Goal: Task Accomplishment & Management: Manage account settings

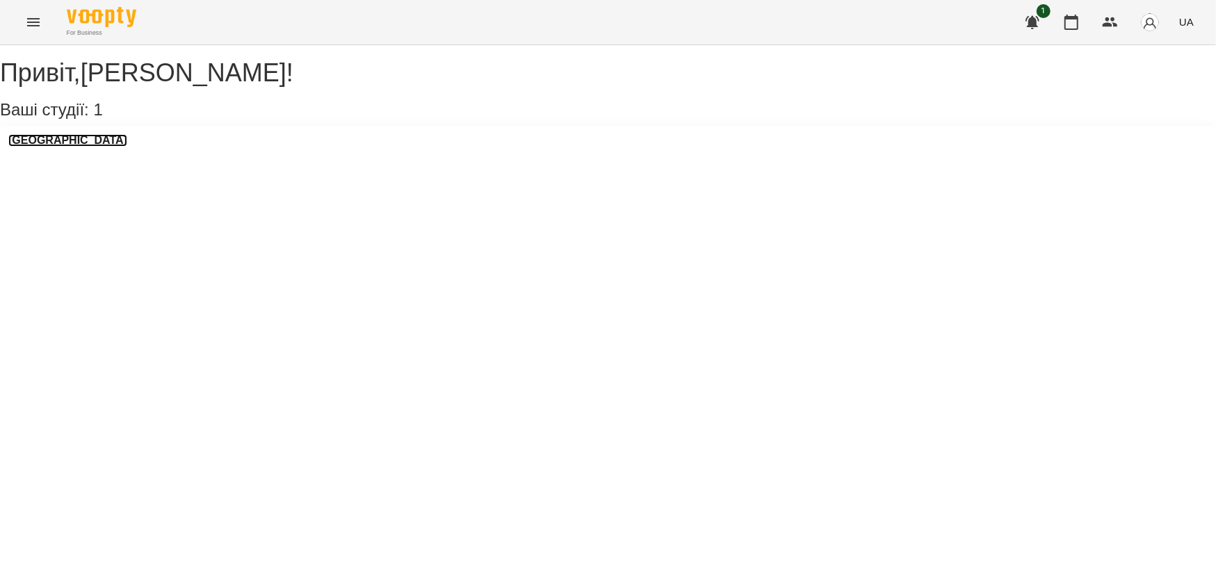
click at [83, 147] on h3 "LangLover School" at bounding box center [67, 140] width 119 height 13
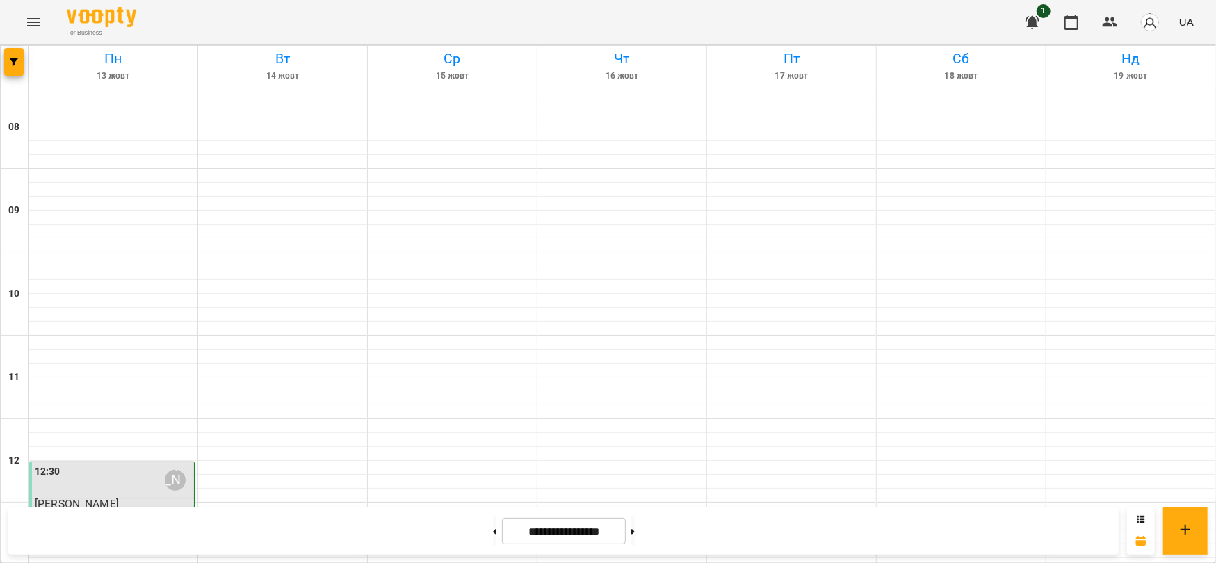
scroll to position [185, 0]
click at [107, 464] on div "12:30 Маленченко Юрій Сергійович" at bounding box center [113, 480] width 156 height 32
click at [379, 461] on div at bounding box center [452, 468] width 169 height 14
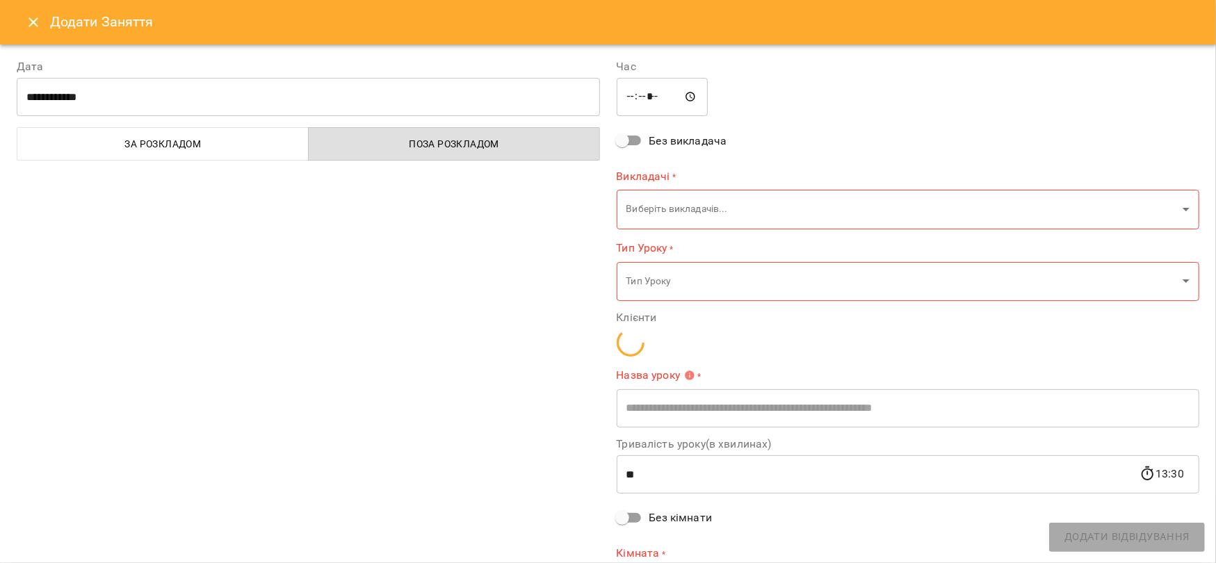
type input "*********"
type input "**********"
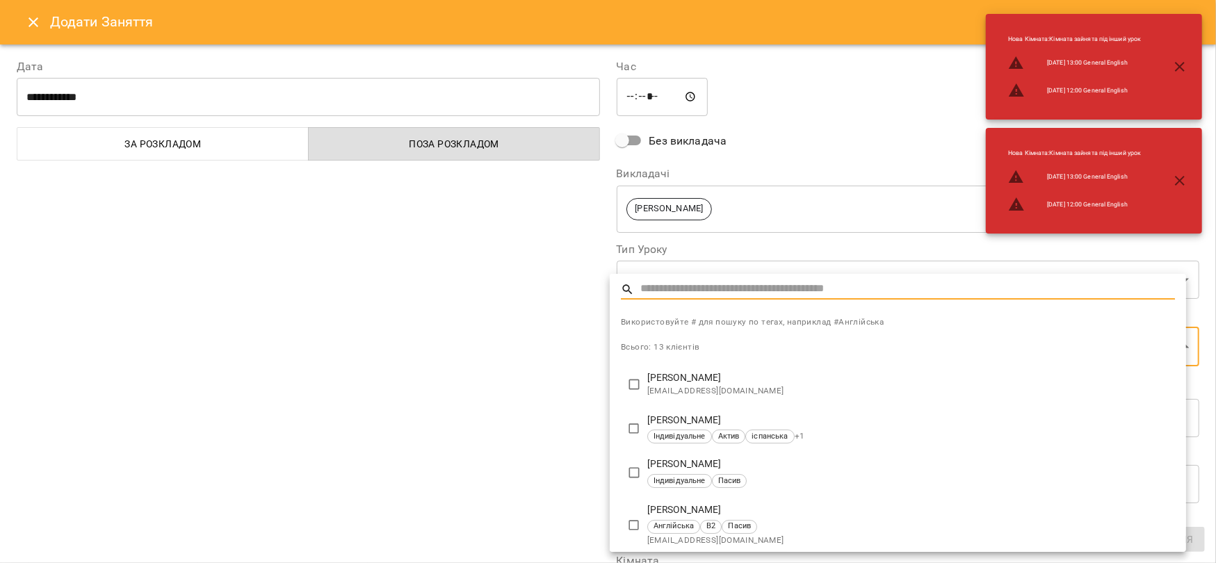
click at [723, 414] on p "Горобей Дарина Ігорівна" at bounding box center [911, 421] width 528 height 14
type input "**********"
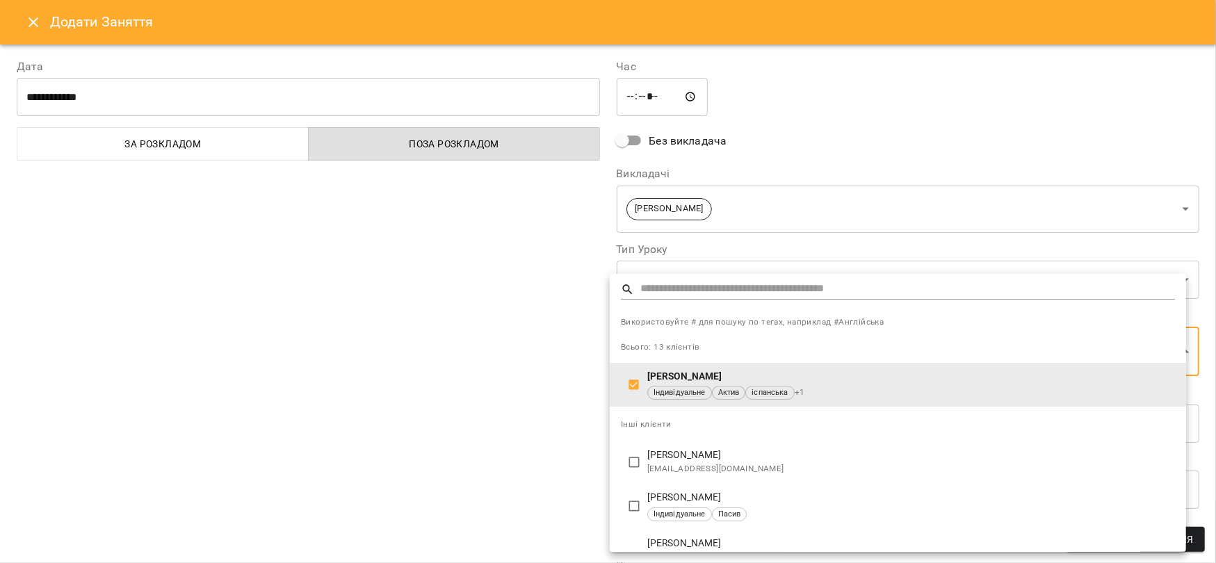
click at [496, 335] on div at bounding box center [608, 281] width 1216 height 563
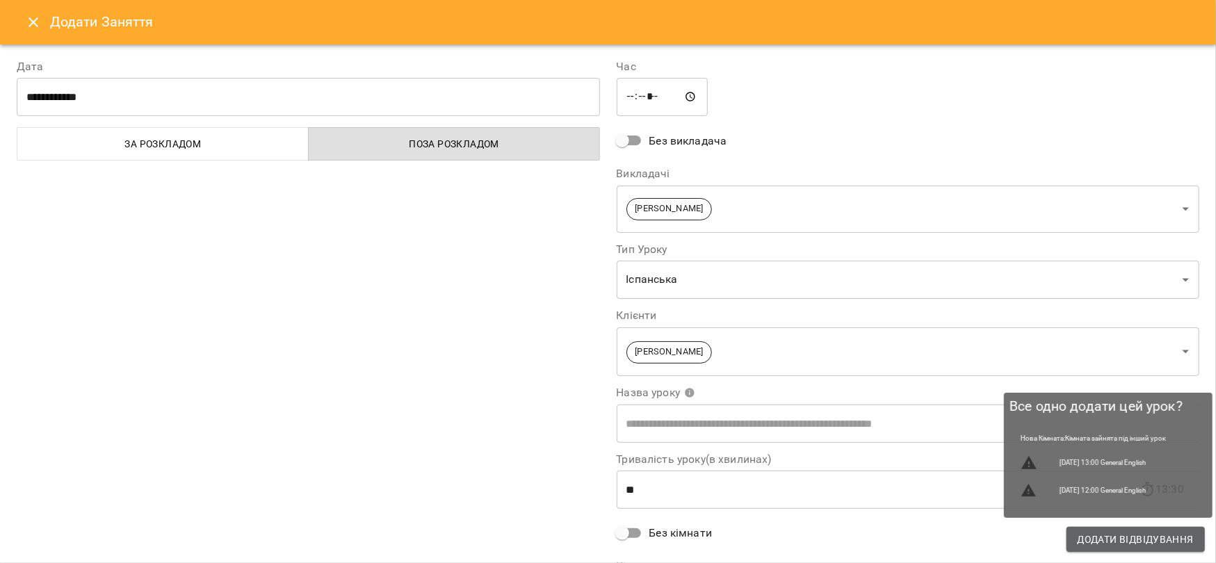
click at [1151, 531] on span "Додати Відвідування" at bounding box center [1135, 539] width 116 height 17
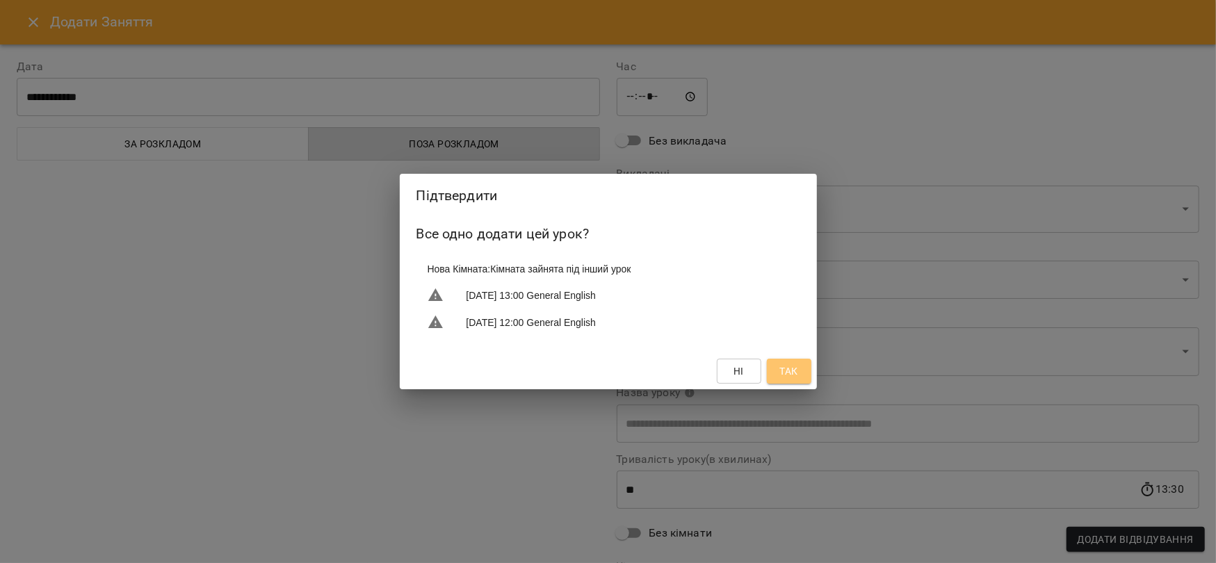
click at [787, 379] on span "Так" at bounding box center [788, 371] width 18 height 17
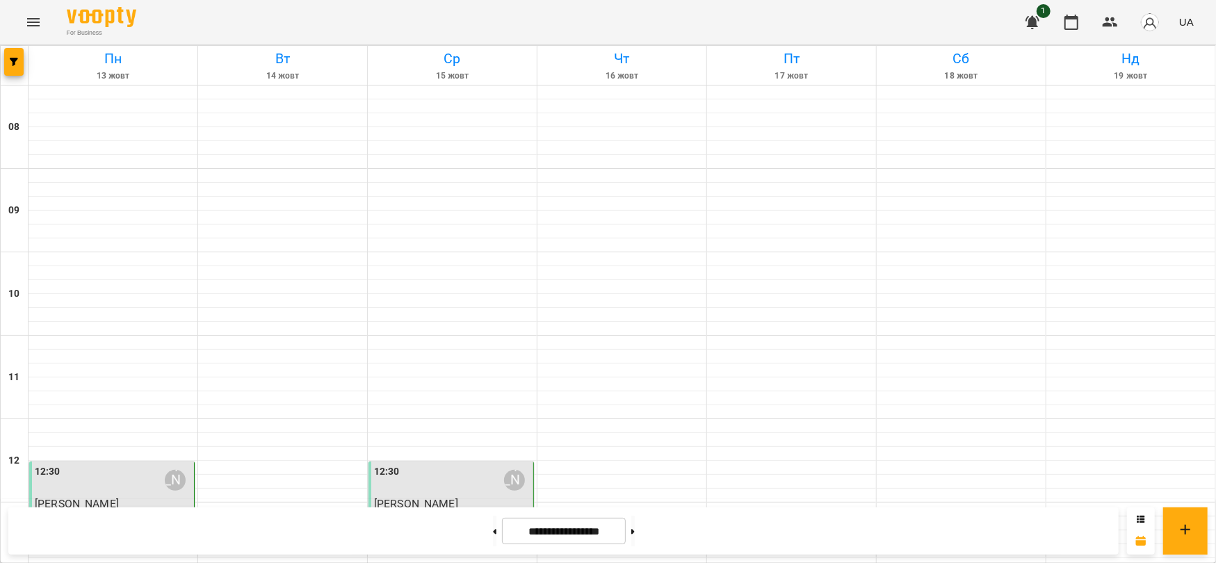
scroll to position [278, 0]
click at [719, 461] on div at bounding box center [791, 468] width 169 height 14
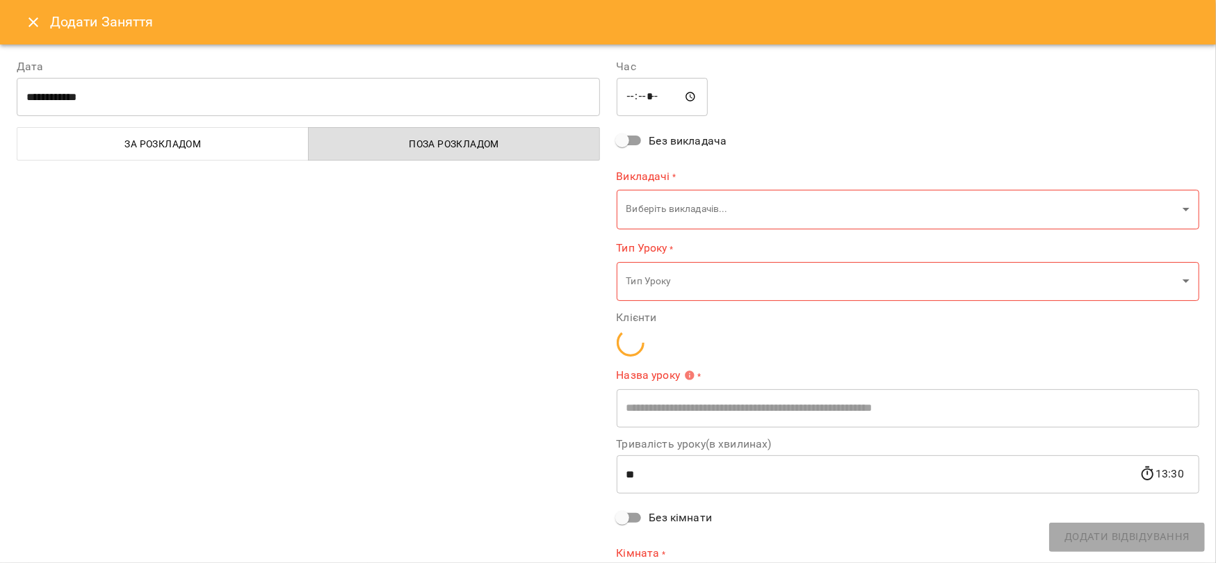
type input "*********"
type input "**********"
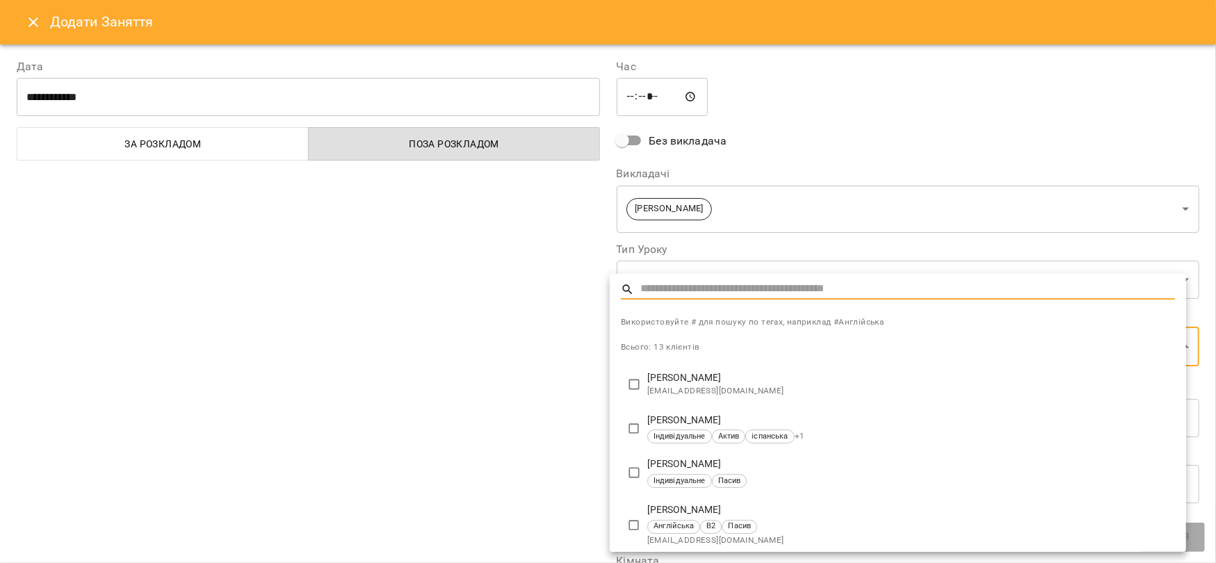
click at [684, 420] on p "Горобей Дарина Ігорівна" at bounding box center [911, 421] width 528 height 14
type input "**********"
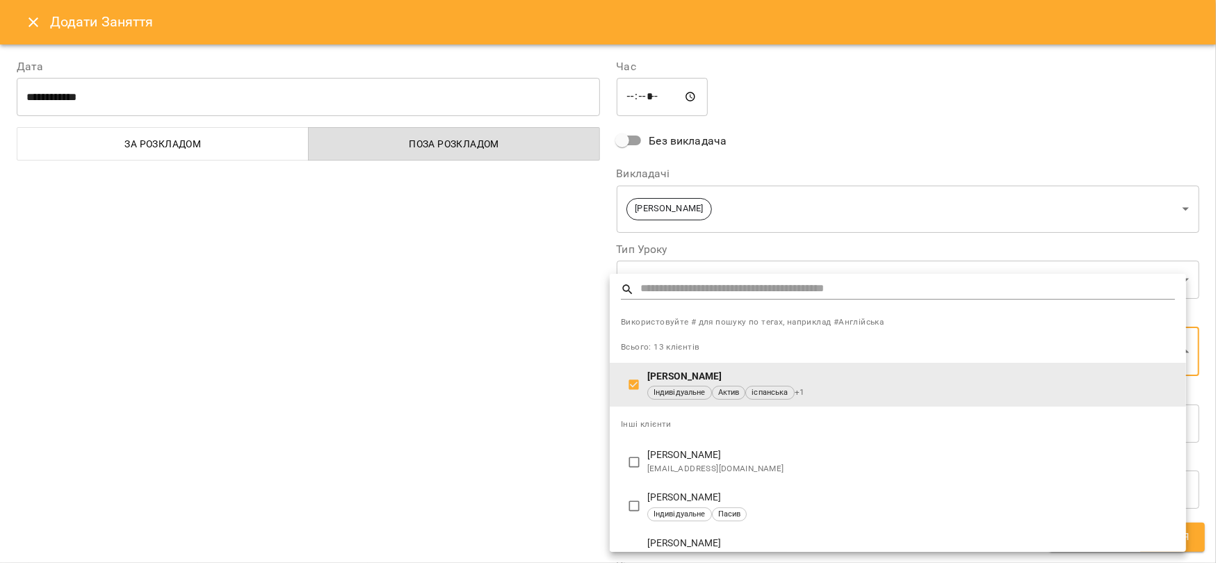
click at [1193, 544] on div at bounding box center [608, 281] width 1216 height 563
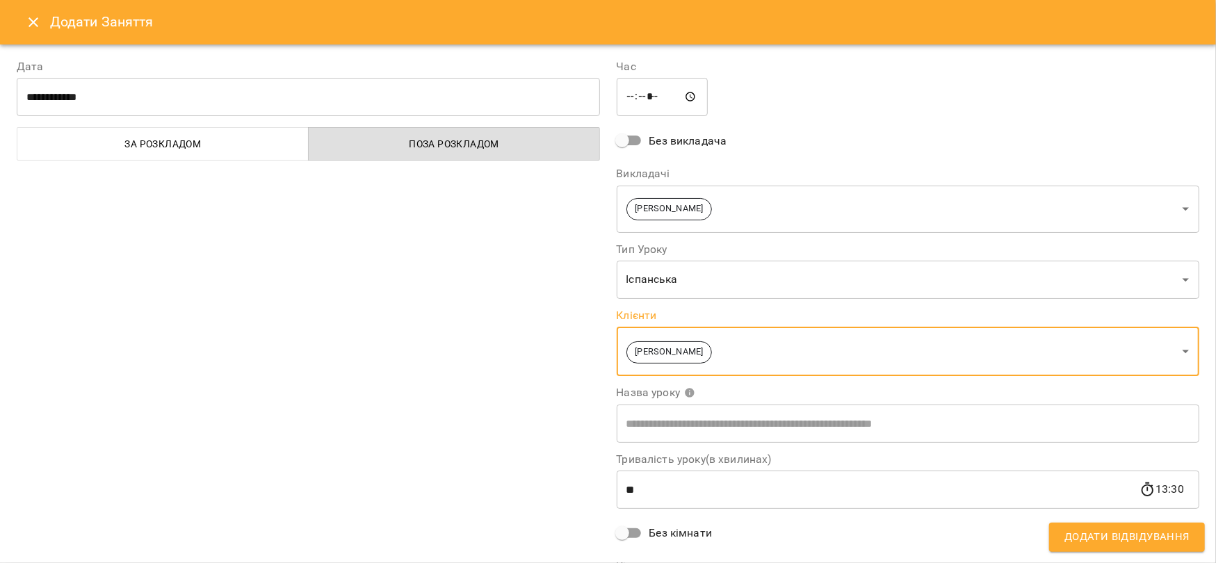
click at [1184, 543] on span "Додати Відвідування" at bounding box center [1126, 537] width 125 height 18
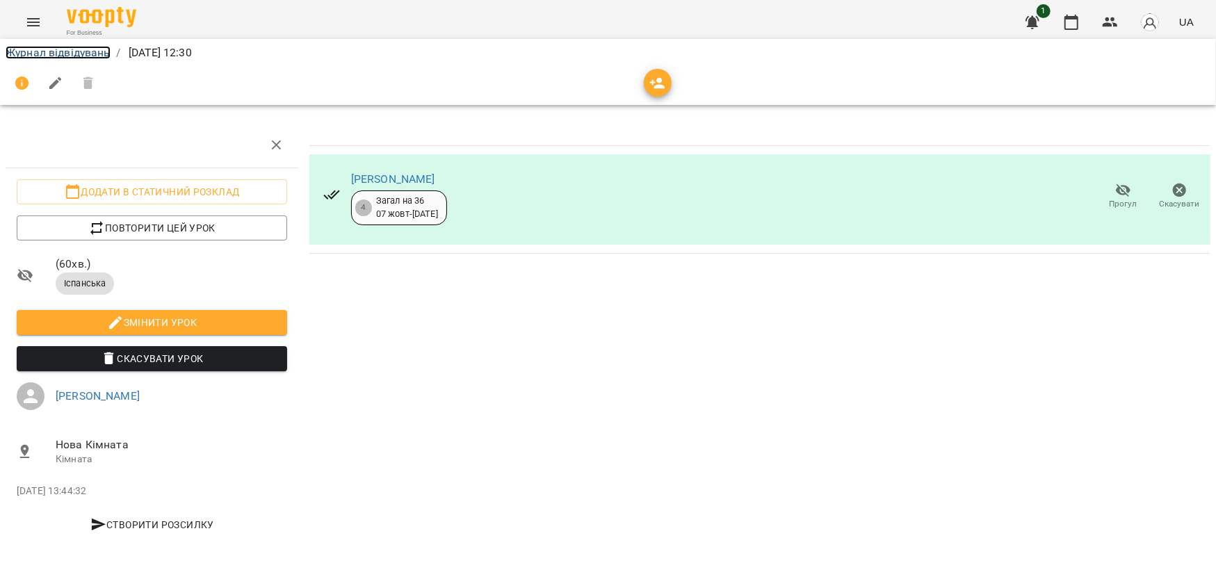
click at [32, 50] on link "Журнал відвідувань" at bounding box center [58, 52] width 105 height 13
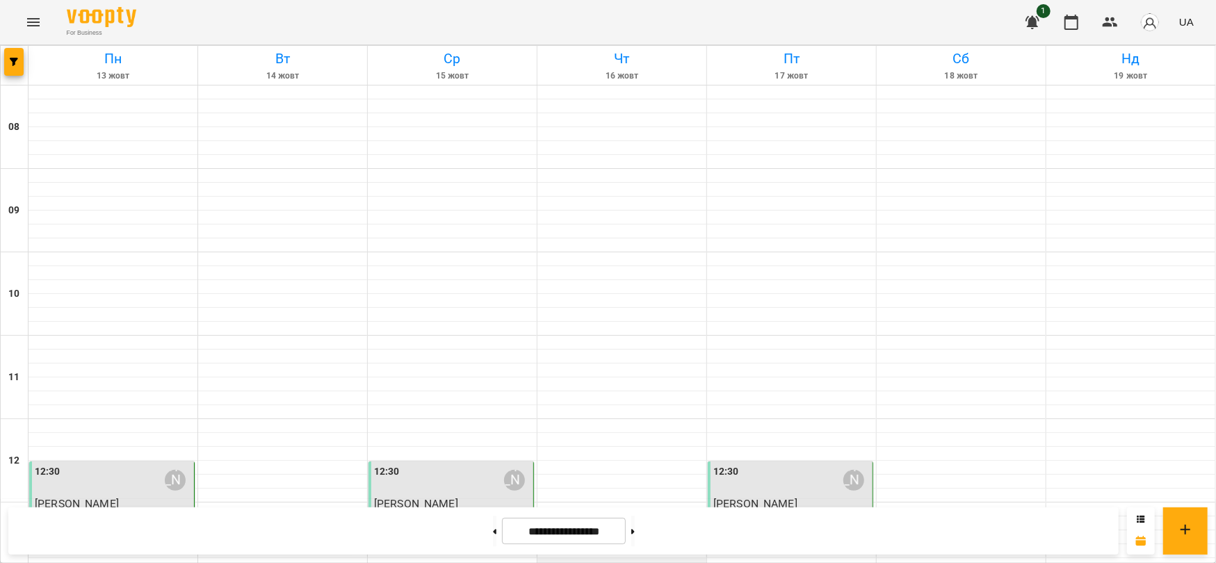
scroll to position [185, 0]
click at [431, 464] on div "12:30 Маленченко Юрій Сергійович" at bounding box center [452, 480] width 156 height 32
click at [111, 464] on div "12:30 Маленченко Юрій Сергійович" at bounding box center [113, 480] width 156 height 32
click at [468, 464] on div "12:30 Маленченко Юрій Сергійович" at bounding box center [452, 480] width 156 height 32
click at [774, 464] on div "12:30 Маленченко Юрій Сергійович" at bounding box center [791, 480] width 156 height 32
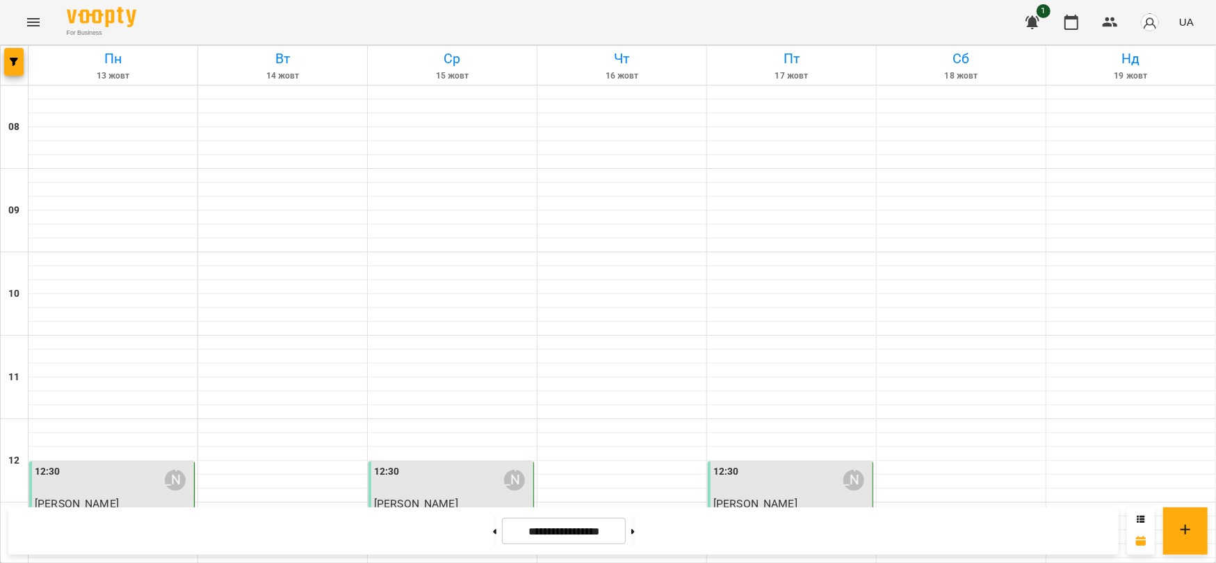
click at [135, 464] on div "12:30 Маленченко Юрій Сергійович" at bounding box center [113, 480] width 156 height 32
click at [434, 464] on div "12:30 Маленченко Юрій Сергійович" at bounding box center [452, 480] width 156 height 32
click at [493, 535] on button at bounding box center [494, 531] width 3 height 31
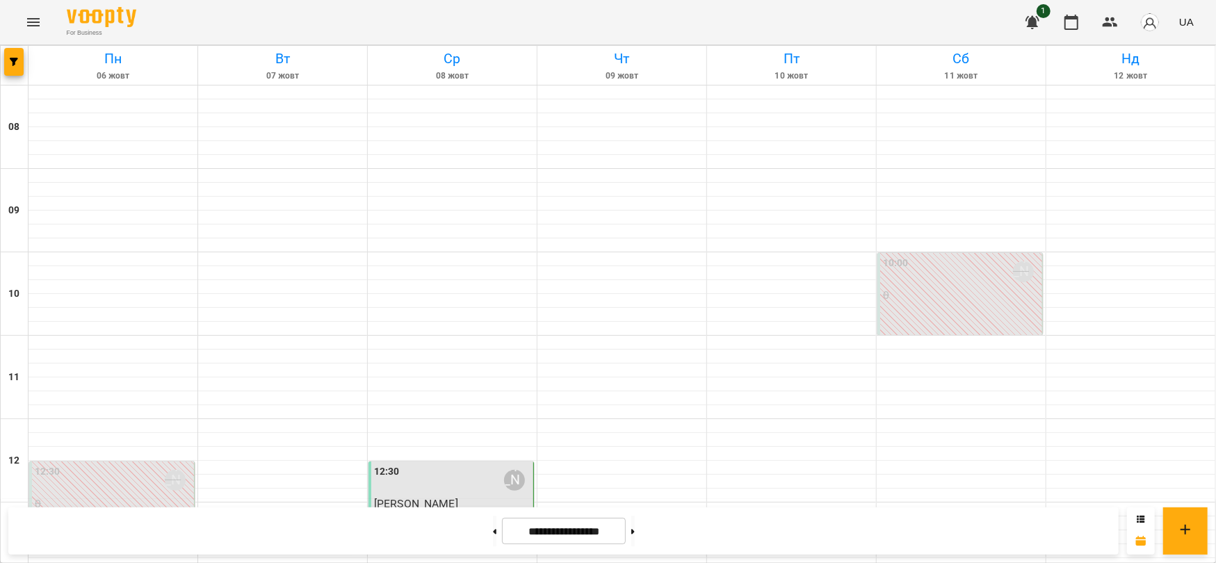
scroll to position [92, 0]
click at [635, 535] on button at bounding box center [632, 531] width 3 height 31
type input "**********"
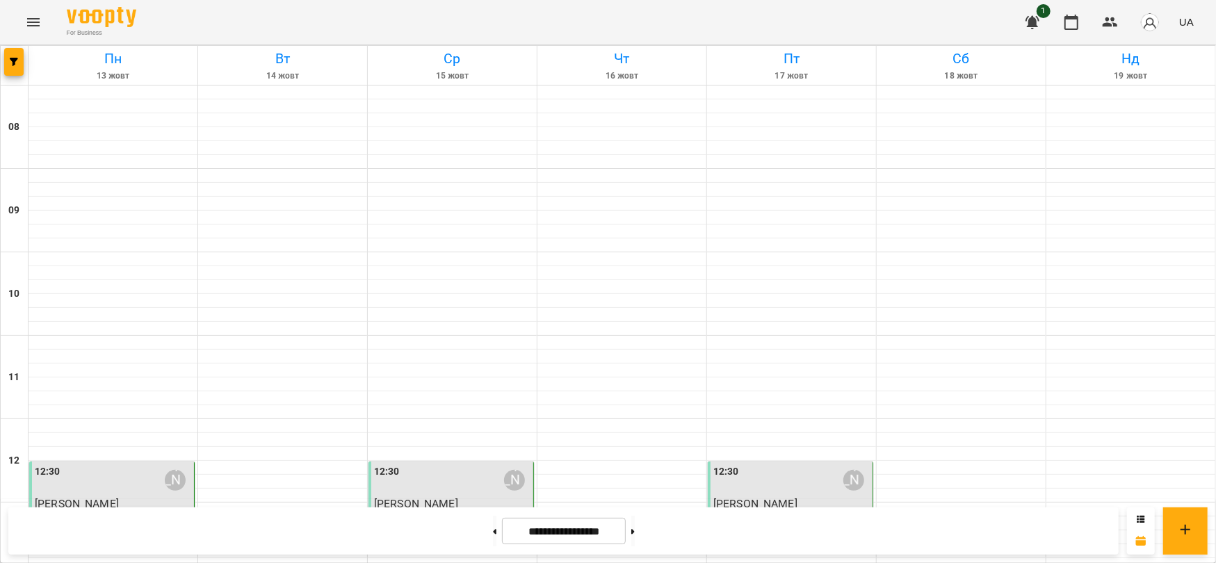
click at [133, 464] on div "12:30 Маленченко Юрій Сергійович" at bounding box center [113, 480] width 156 height 32
click at [438, 464] on div "12:30 Маленченко Юрій Сергійович" at bounding box center [452, 480] width 156 height 32
click at [1149, 22] on img "button" at bounding box center [1149, 22] width 19 height 19
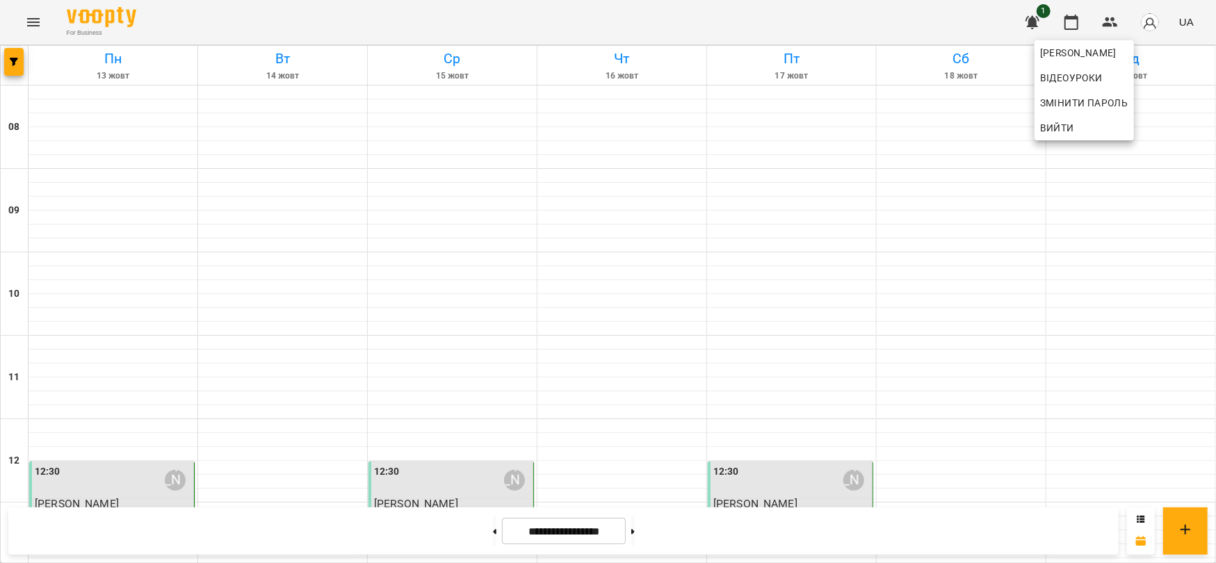
click at [1068, 126] on span "Вийти" at bounding box center [1057, 128] width 34 height 17
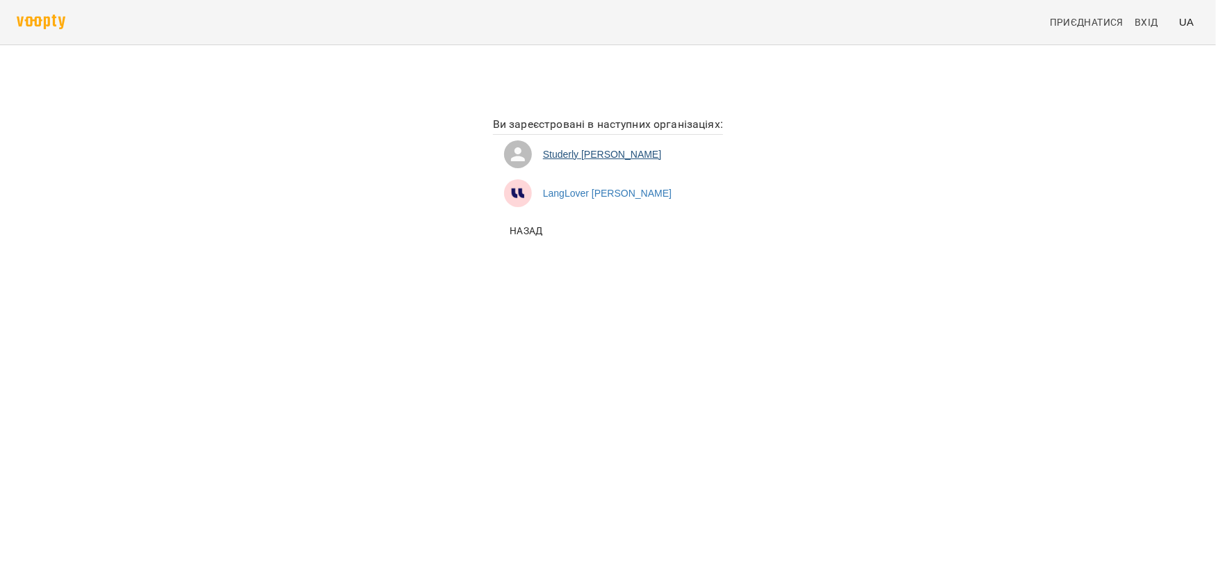
click at [562, 156] on li "Studerly Маленченко Юрій Сергійович" at bounding box center [608, 154] width 230 height 39
